Goal: Task Accomplishment & Management: Use online tool/utility

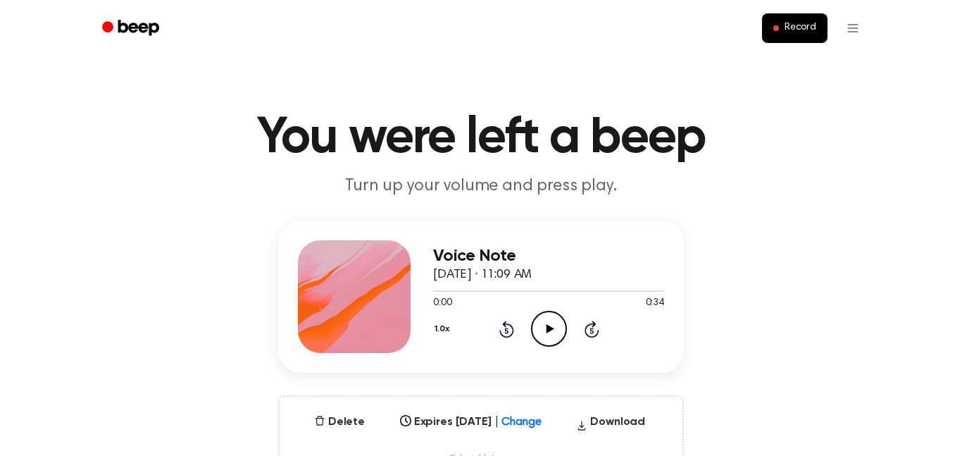
click at [572, 329] on div "1.0x Rewind 5 seconds Play Audio Skip 5 seconds" at bounding box center [548, 329] width 231 height 36
click at [556, 330] on icon "Play Audio" at bounding box center [549, 329] width 36 height 36
click at [556, 330] on icon "Pause Audio" at bounding box center [549, 329] width 36 height 36
click at [540, 327] on icon "Play Audio" at bounding box center [549, 329] width 36 height 36
click at [804, 27] on span "Record" at bounding box center [801, 28] width 32 height 13
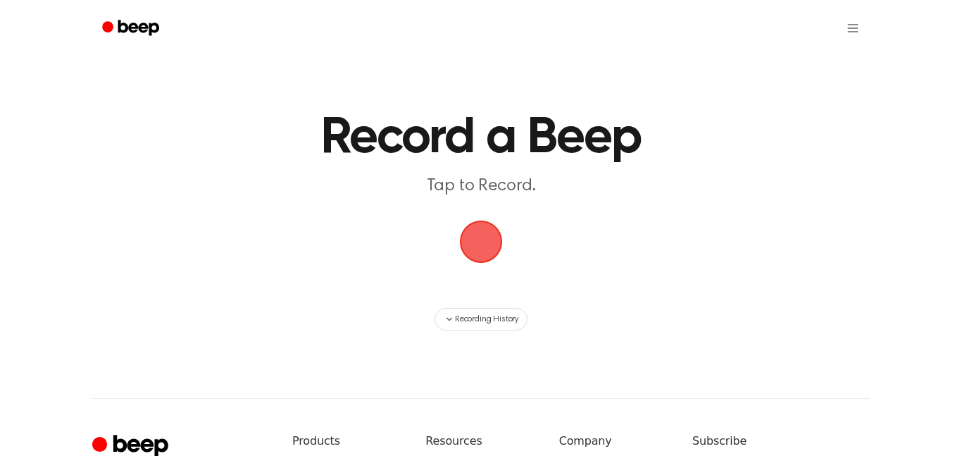
click at [485, 256] on span "button" at bounding box center [481, 242] width 43 height 43
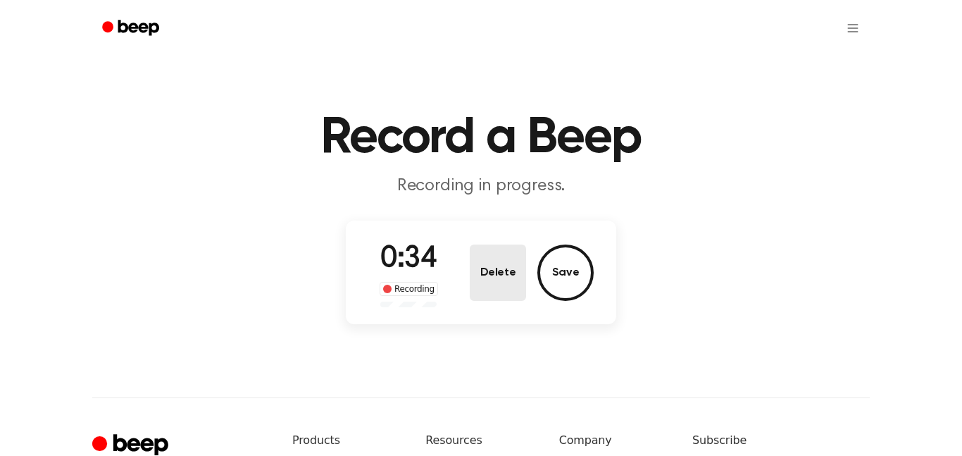
click at [506, 254] on button "Delete" at bounding box center [498, 272] width 56 height 56
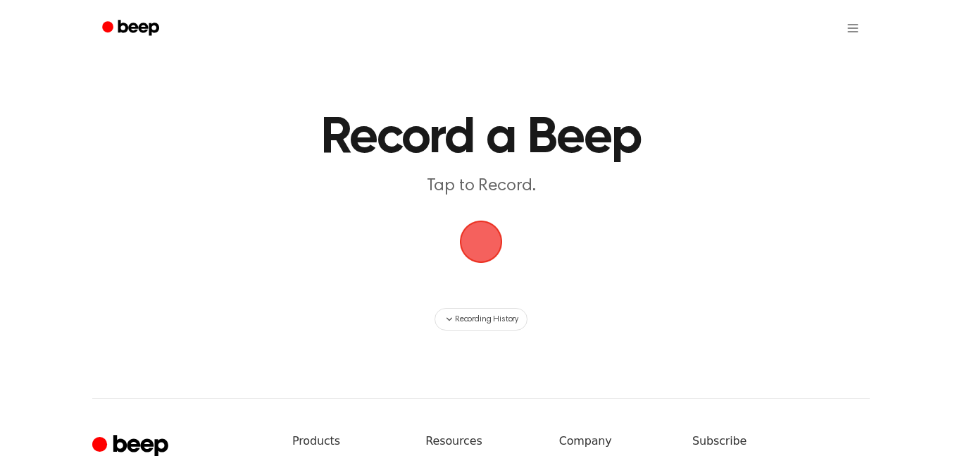
click at [497, 248] on span "button" at bounding box center [480, 241] width 39 height 39
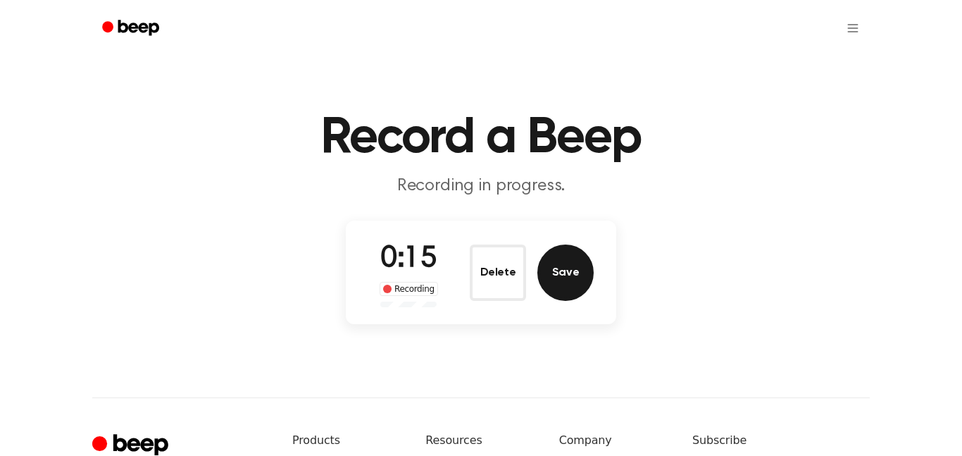
click at [566, 275] on button "Save" at bounding box center [566, 272] width 56 height 56
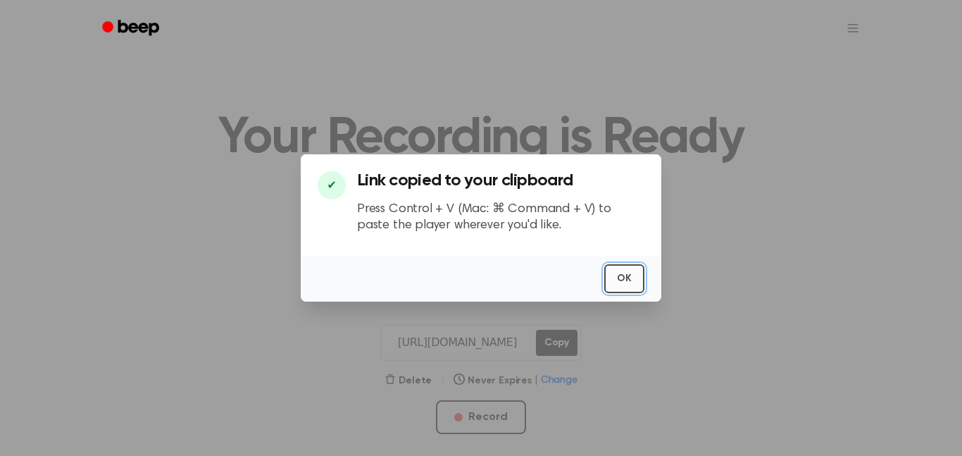
click at [635, 273] on button "OK" at bounding box center [624, 278] width 40 height 29
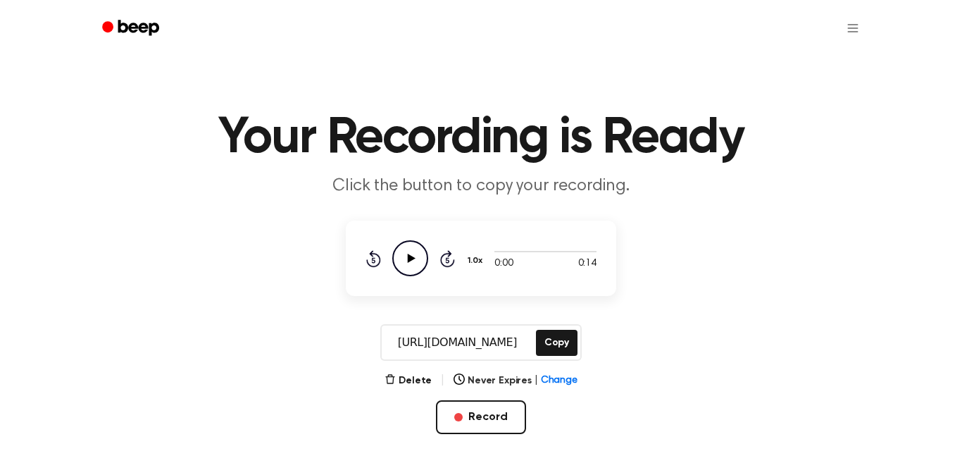
click at [403, 263] on icon "Play Audio" at bounding box center [410, 258] width 36 height 36
